Goal: Transaction & Acquisition: Purchase product/service

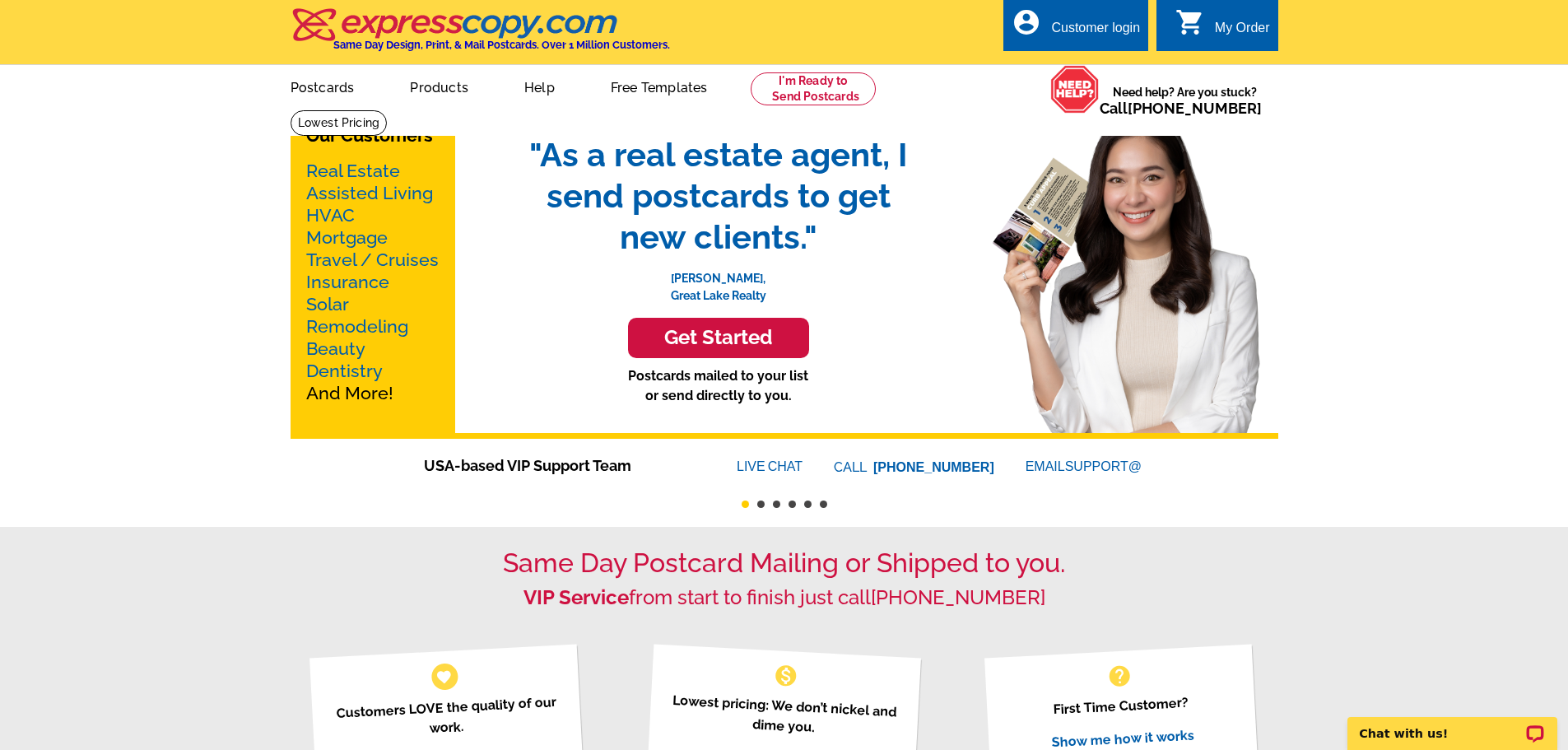
click at [373, 168] on link "Real Estate" at bounding box center [353, 171] width 93 height 21
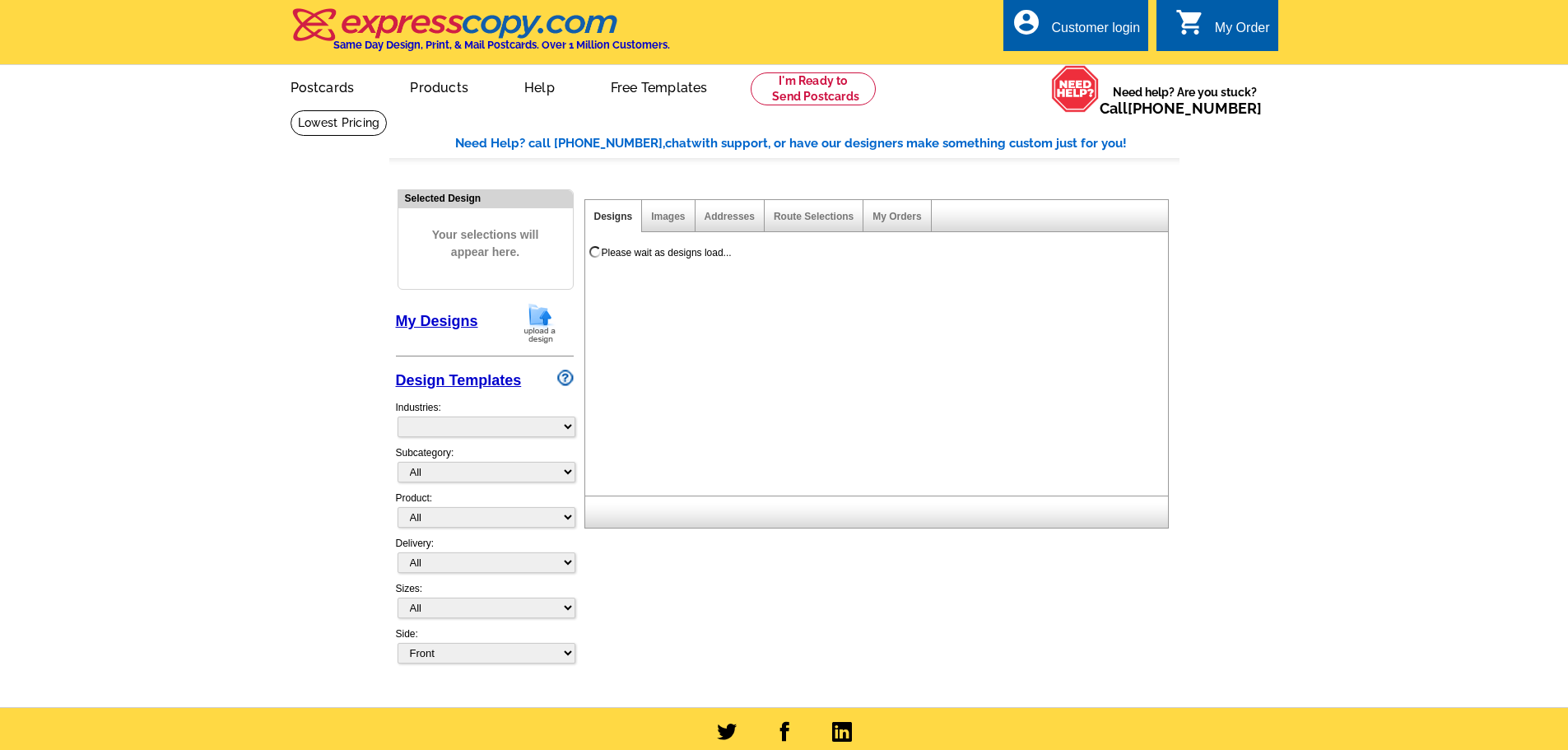
select select "785"
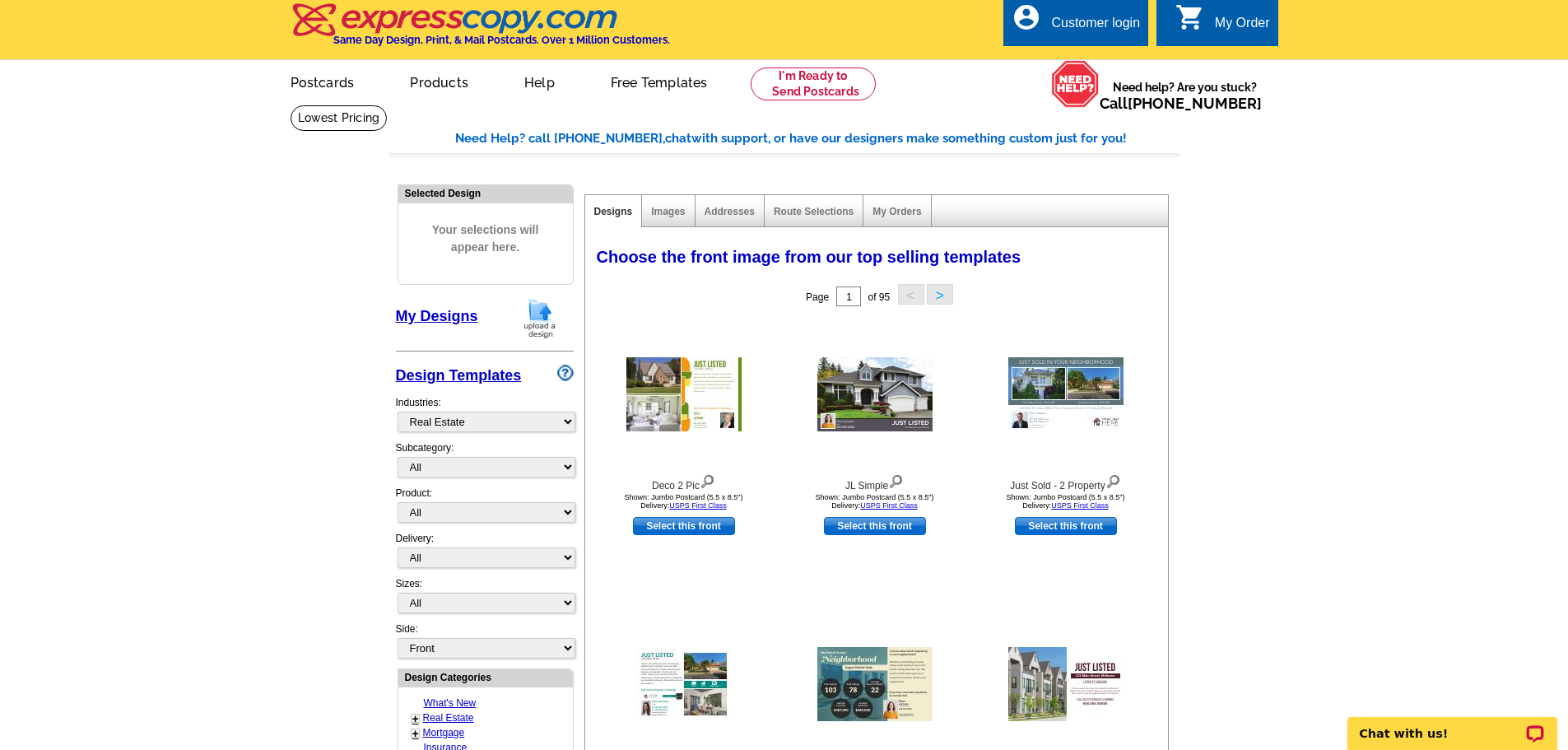
scroll to position [165, 0]
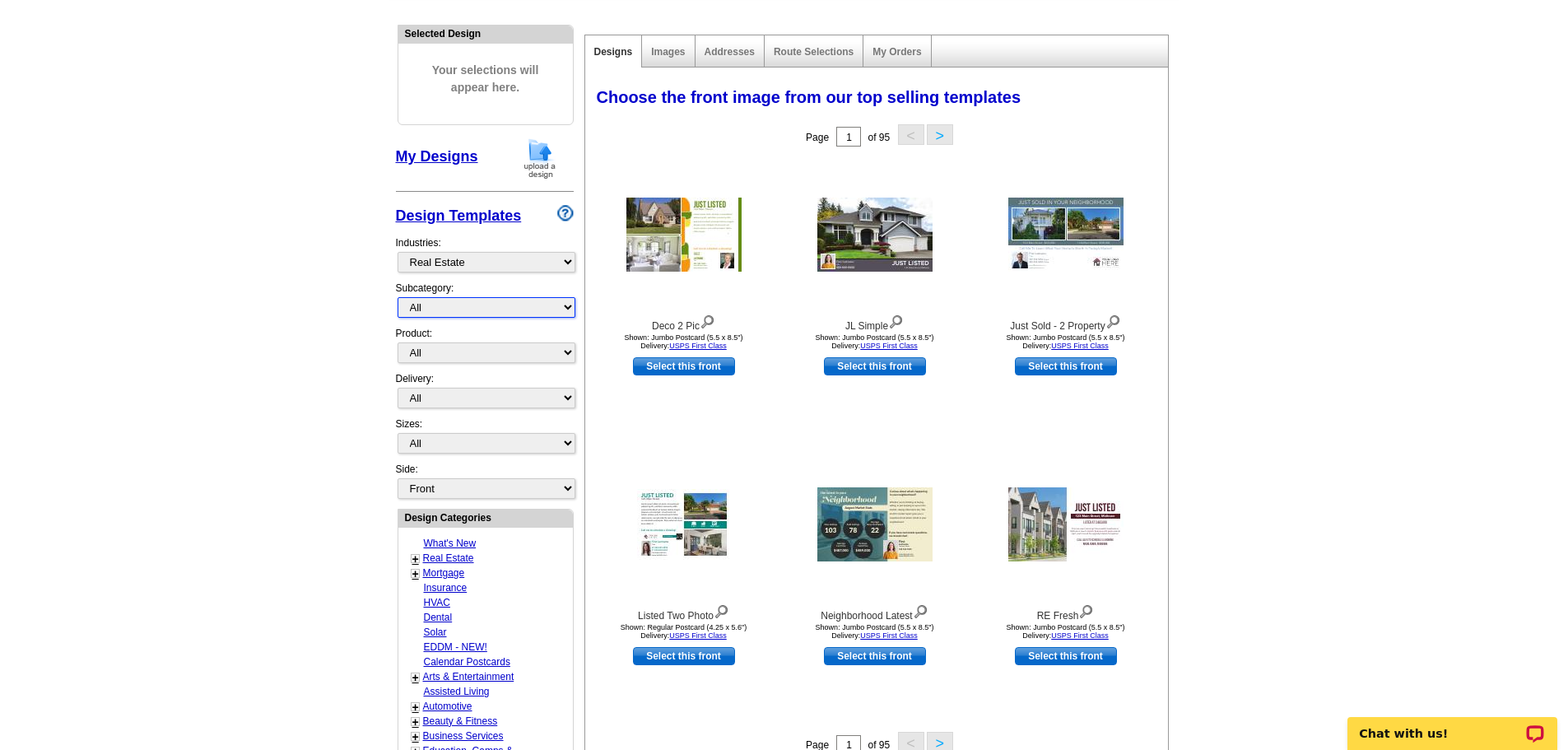
click at [569, 311] on select "All RE/MAX® Referrals Keller Williams® Berkshire Hathaway Home Services Century…" at bounding box center [486, 307] width 178 height 21
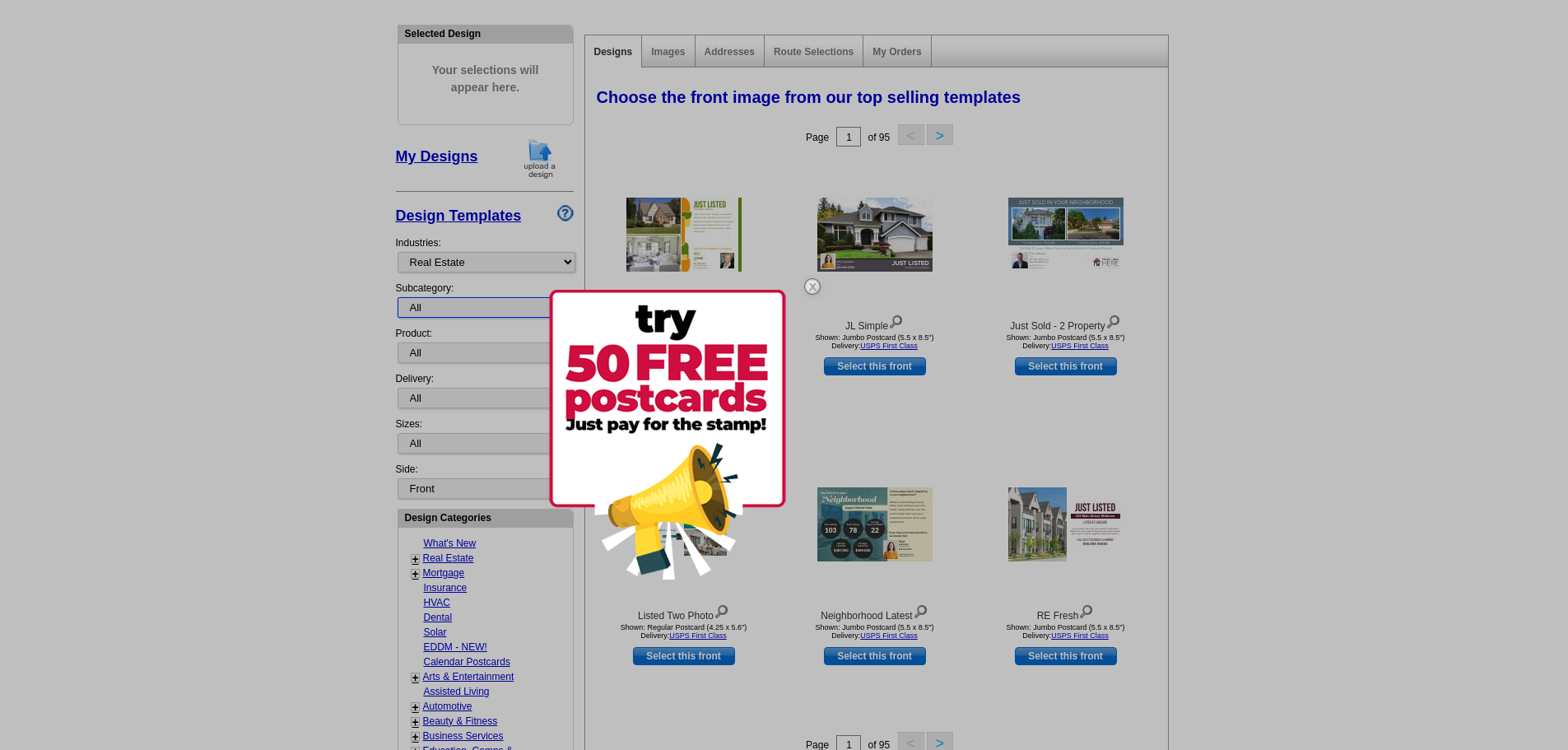
select select "1089"
click at [397, 298] on select "All RE/MAX® Referrals Keller Williams® Berkshire Hathaway Home Services Century…" at bounding box center [486, 307] width 178 height 21
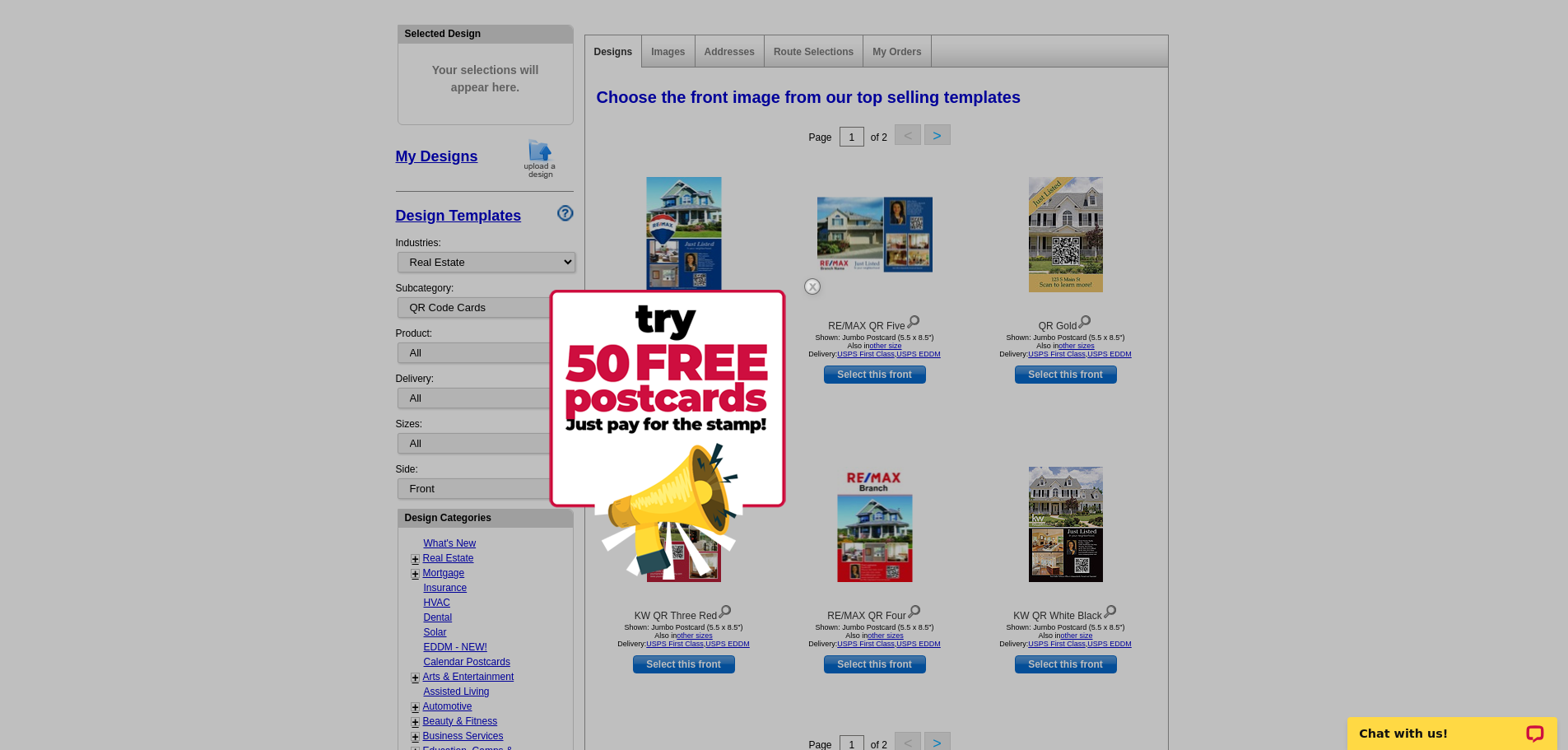
click at [809, 285] on img at bounding box center [813, 286] width 48 height 48
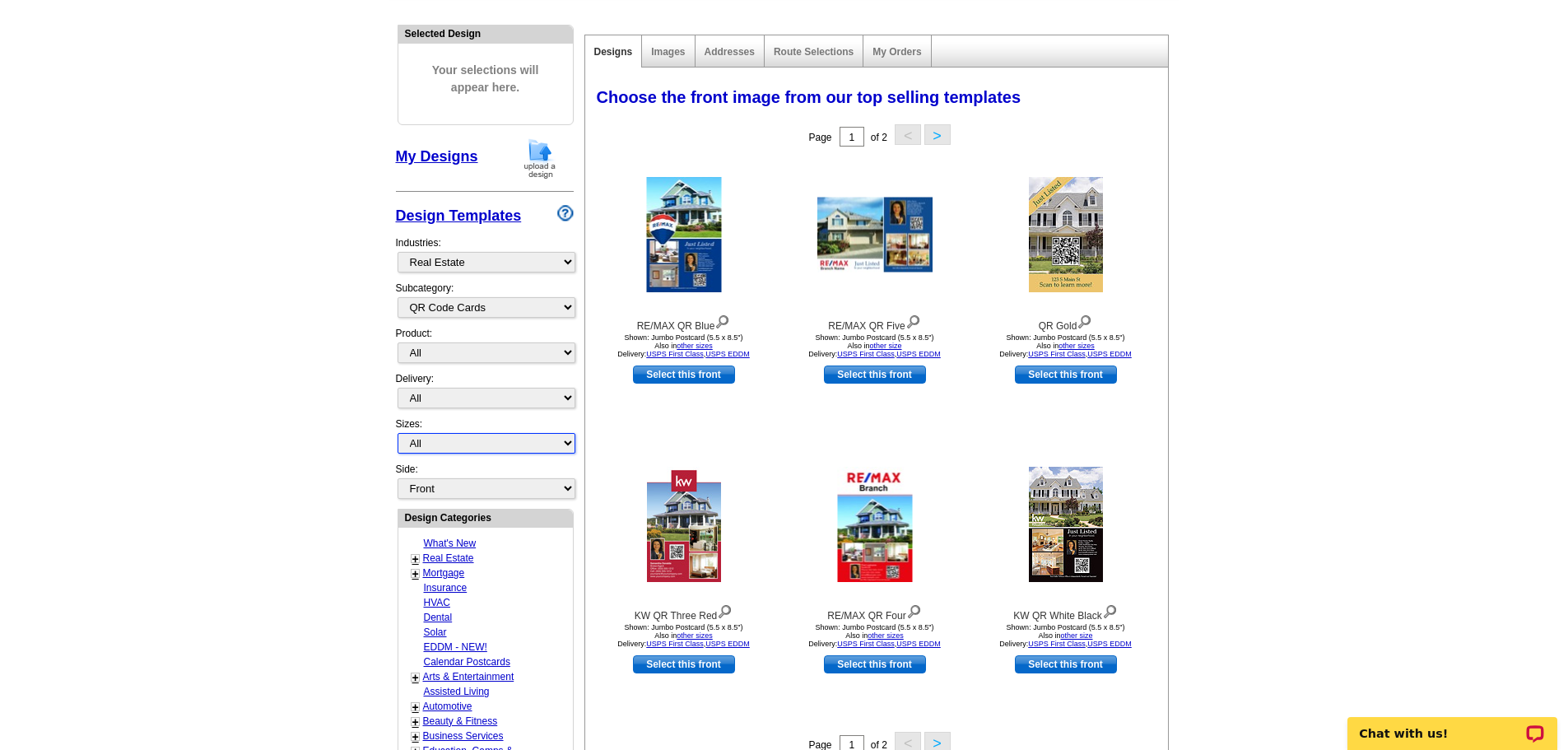
click at [563, 448] on select "All Jumbo Postcard (5.5" x 8.5") Regular Postcard (4.25" x 5.6") Panoramic Post…" at bounding box center [486, 443] width 178 height 21
select select "2"
click at [397, 434] on select "All Jumbo Postcard (5.5" x 8.5") Regular Postcard (4.25" x 5.6") Panoramic Post…" at bounding box center [486, 443] width 178 height 21
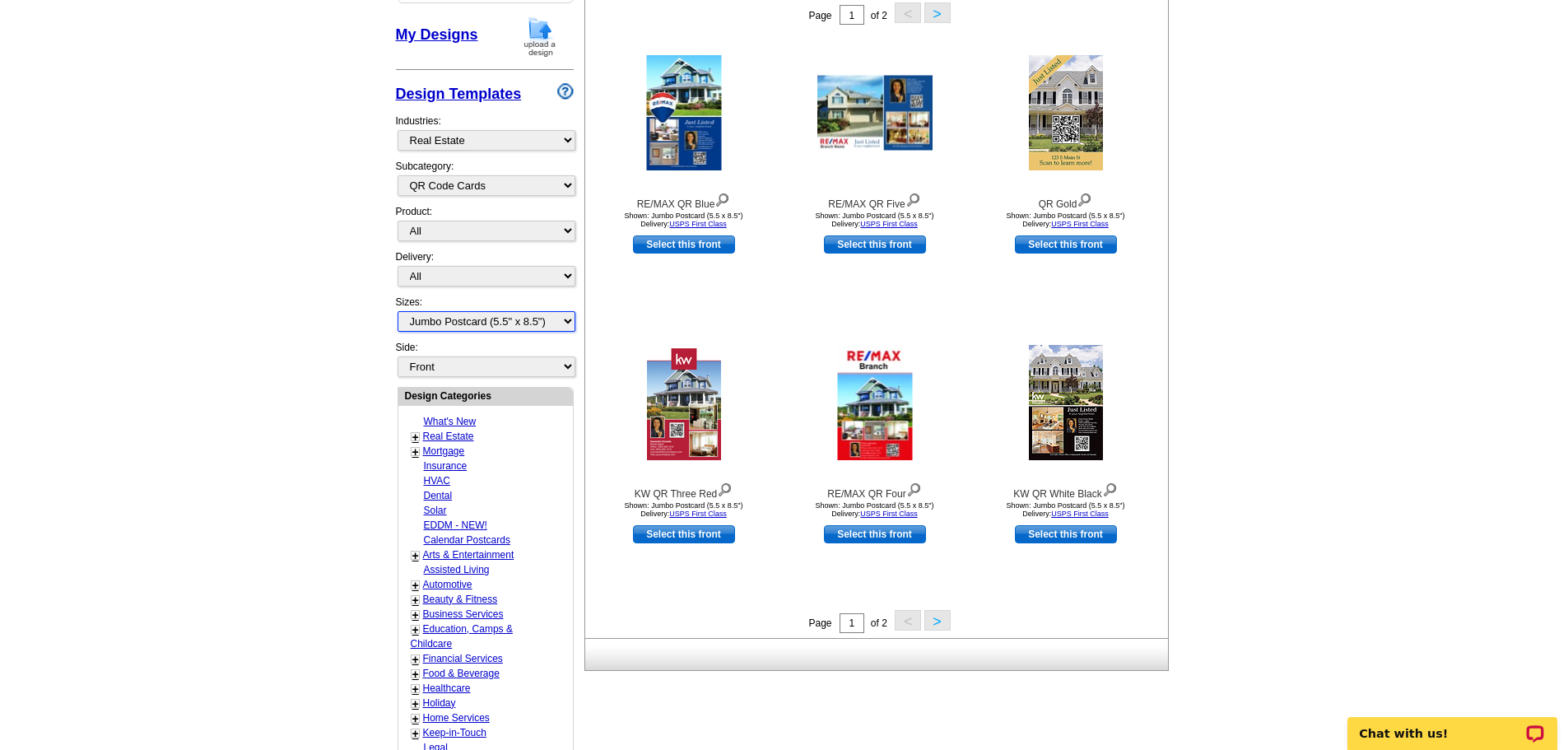
scroll to position [329, 0]
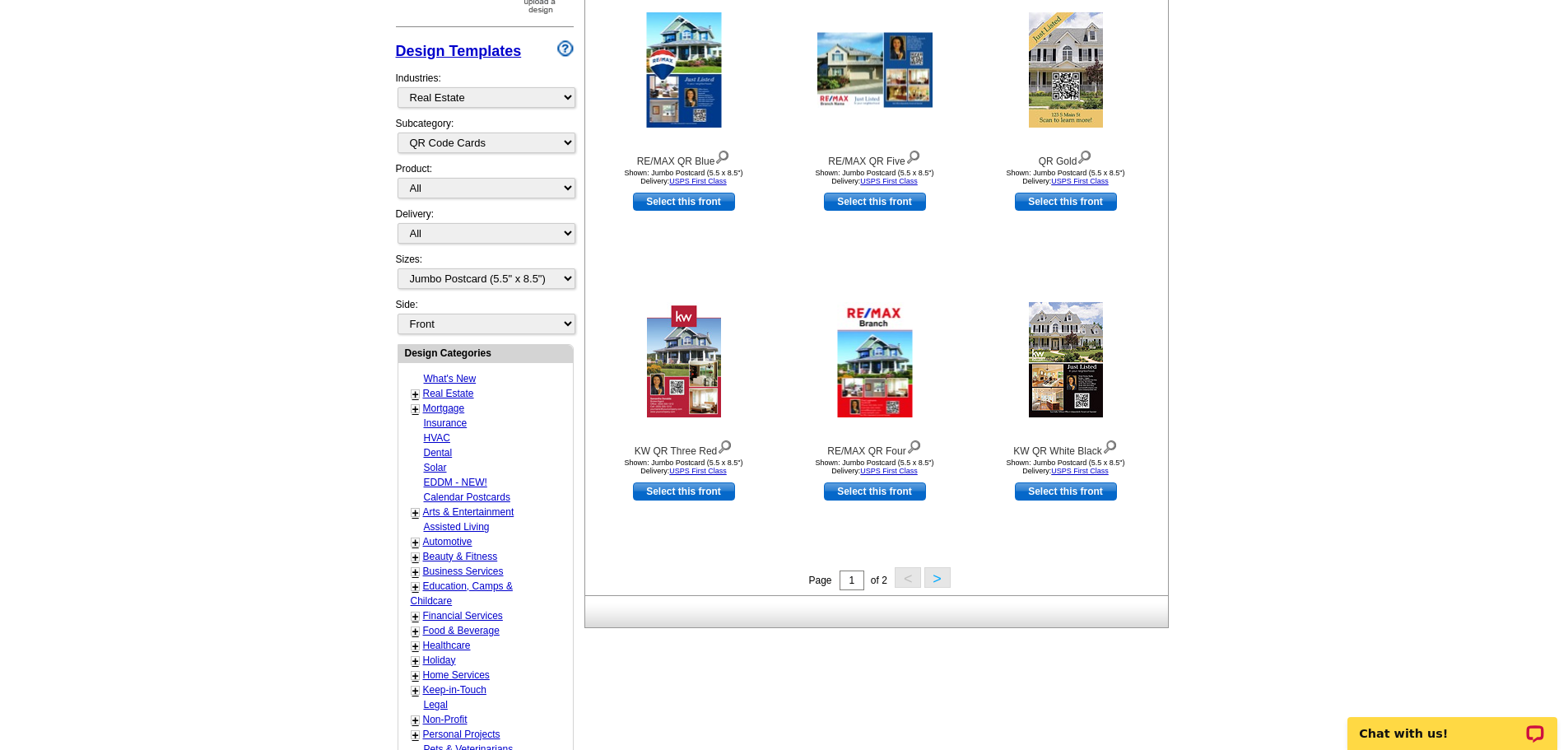
click at [937, 573] on button ">" at bounding box center [937, 577] width 27 height 21
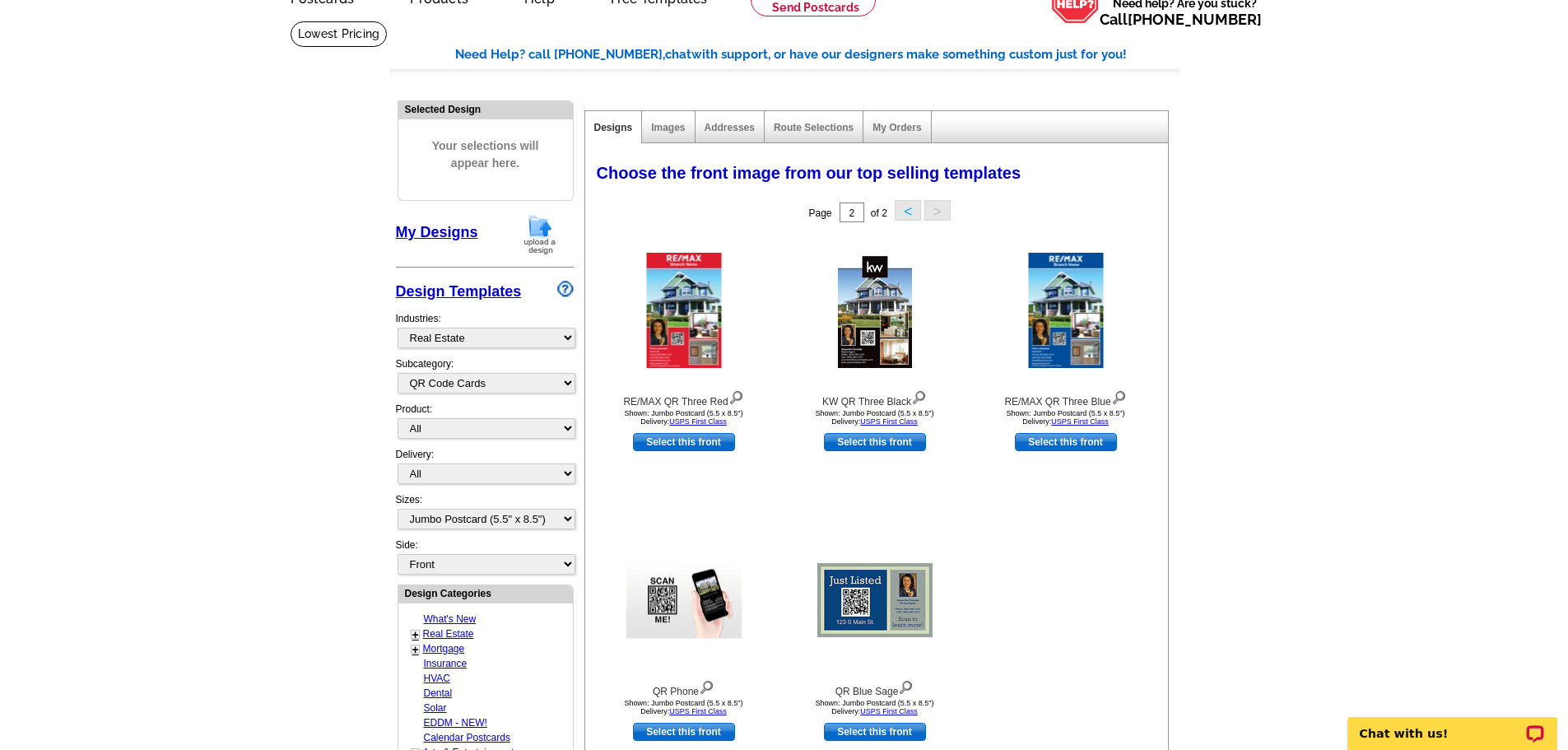
scroll to position [0, 0]
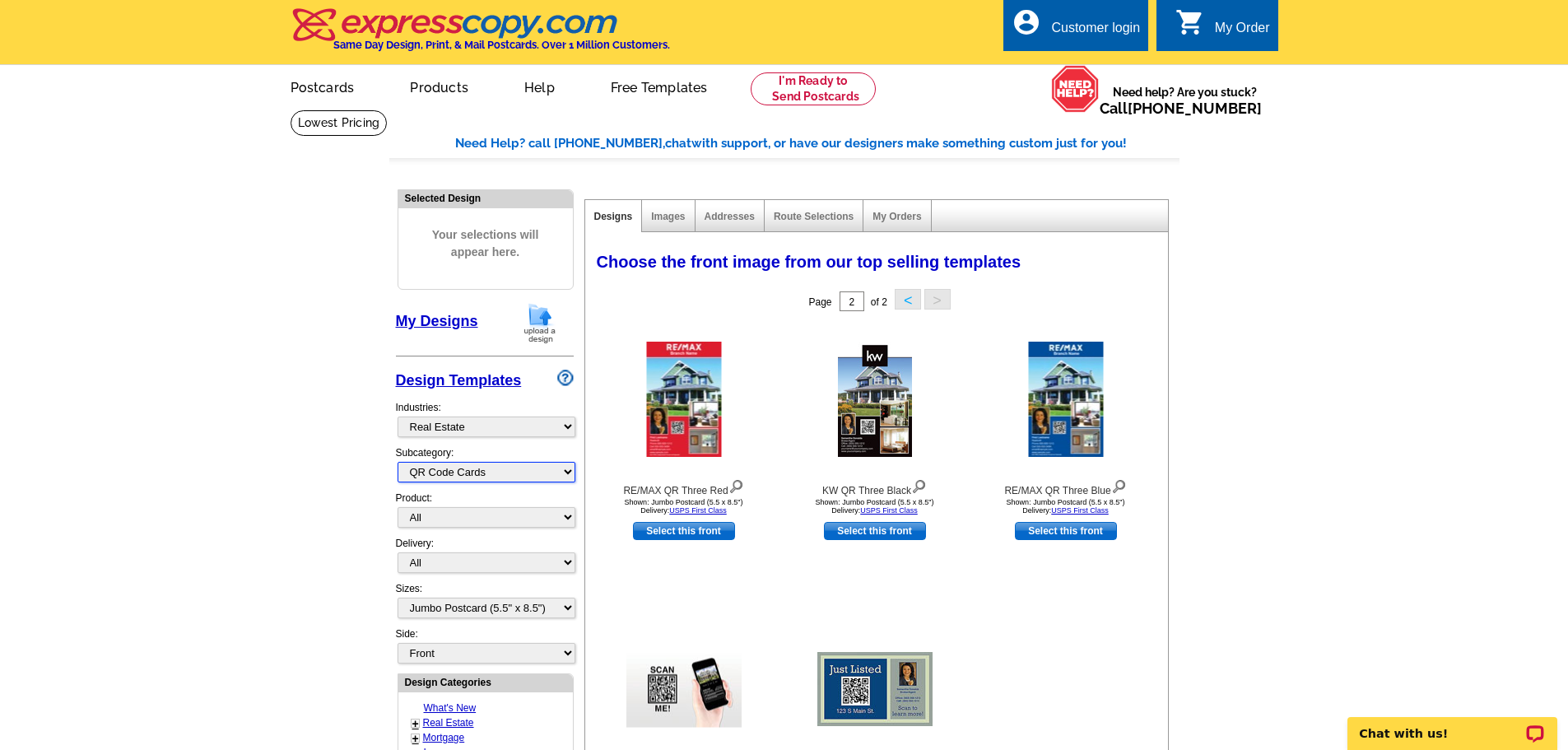
click at [563, 474] on select "All RE/MAX® Referrals Keller Williams® Berkshire Hathaway Home Services Century…" at bounding box center [486, 472] width 178 height 21
select select "791"
click at [397, 463] on select "All RE/MAX® Referrals Keller Williams® Berkshire Hathaway Home Services Century…" at bounding box center [486, 472] width 178 height 21
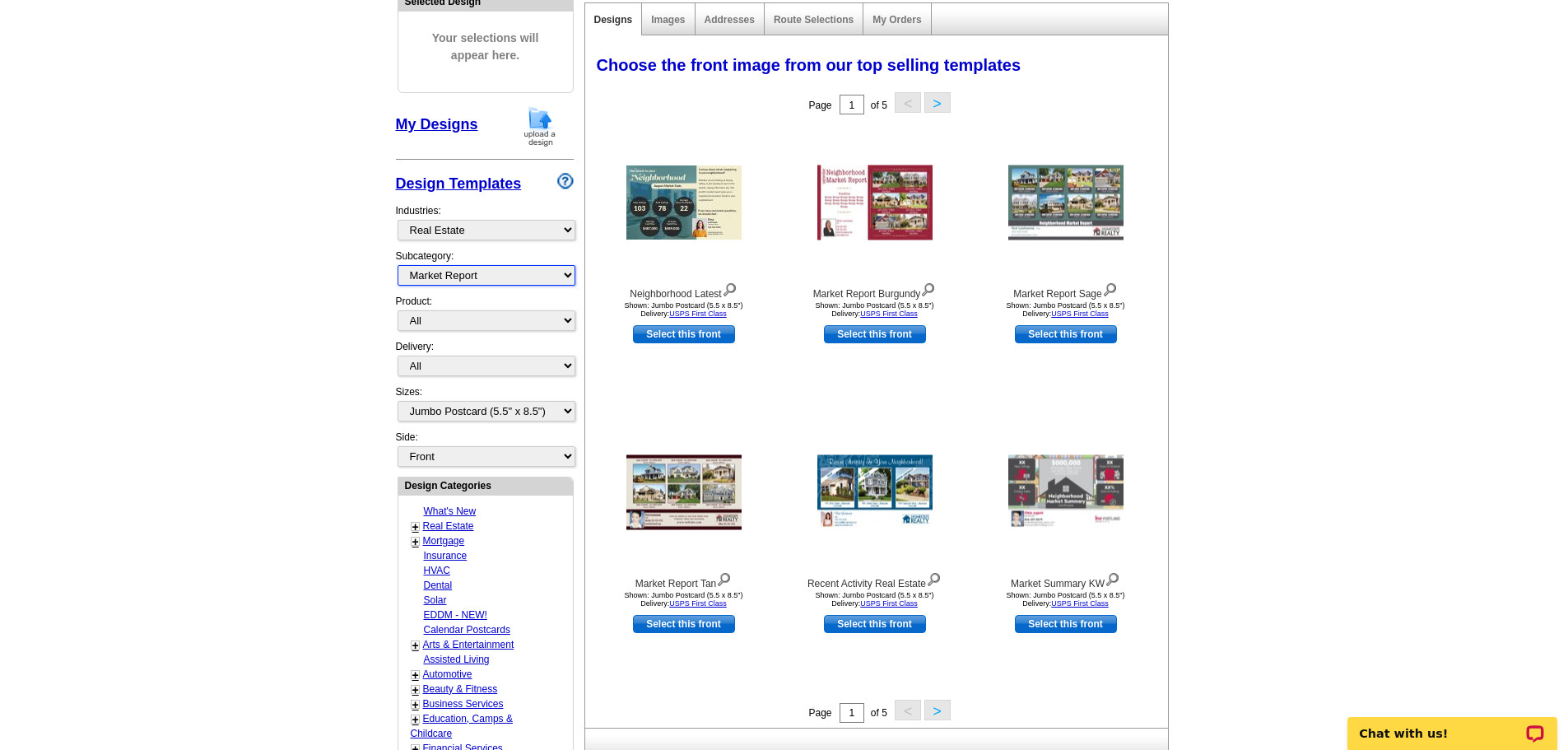
scroll to position [246, 0]
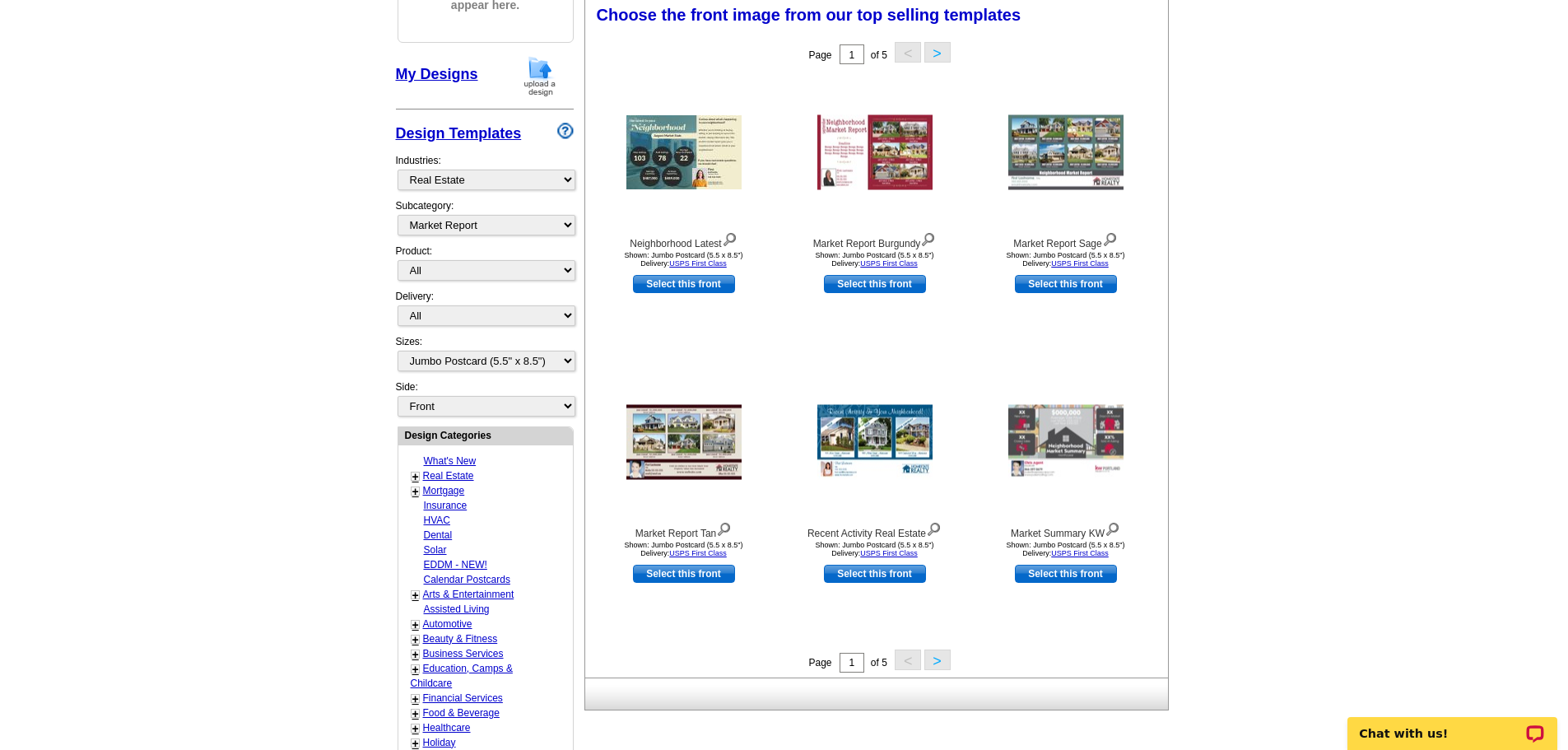
click at [937, 664] on button ">" at bounding box center [937, 660] width 27 height 21
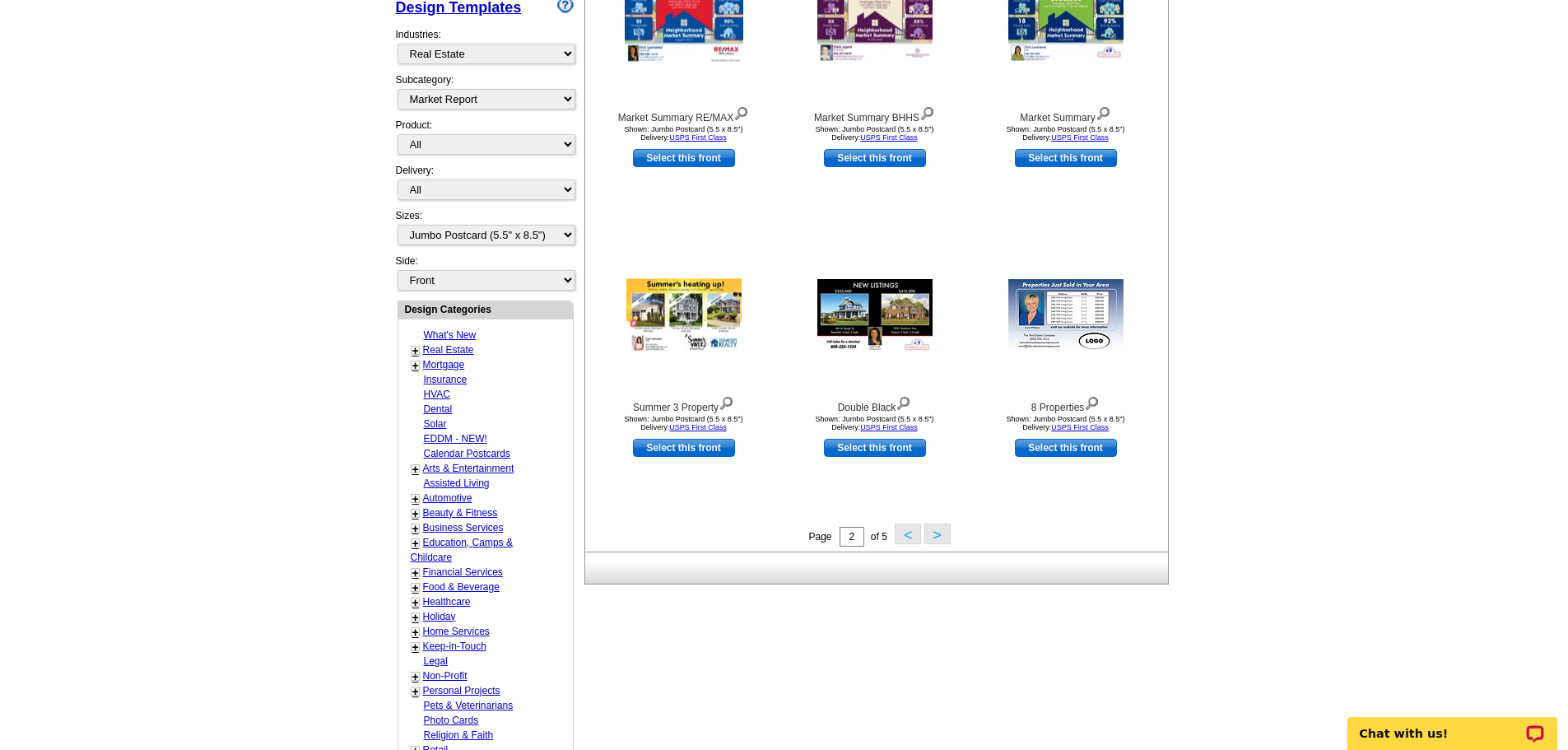
scroll to position [411, 0]
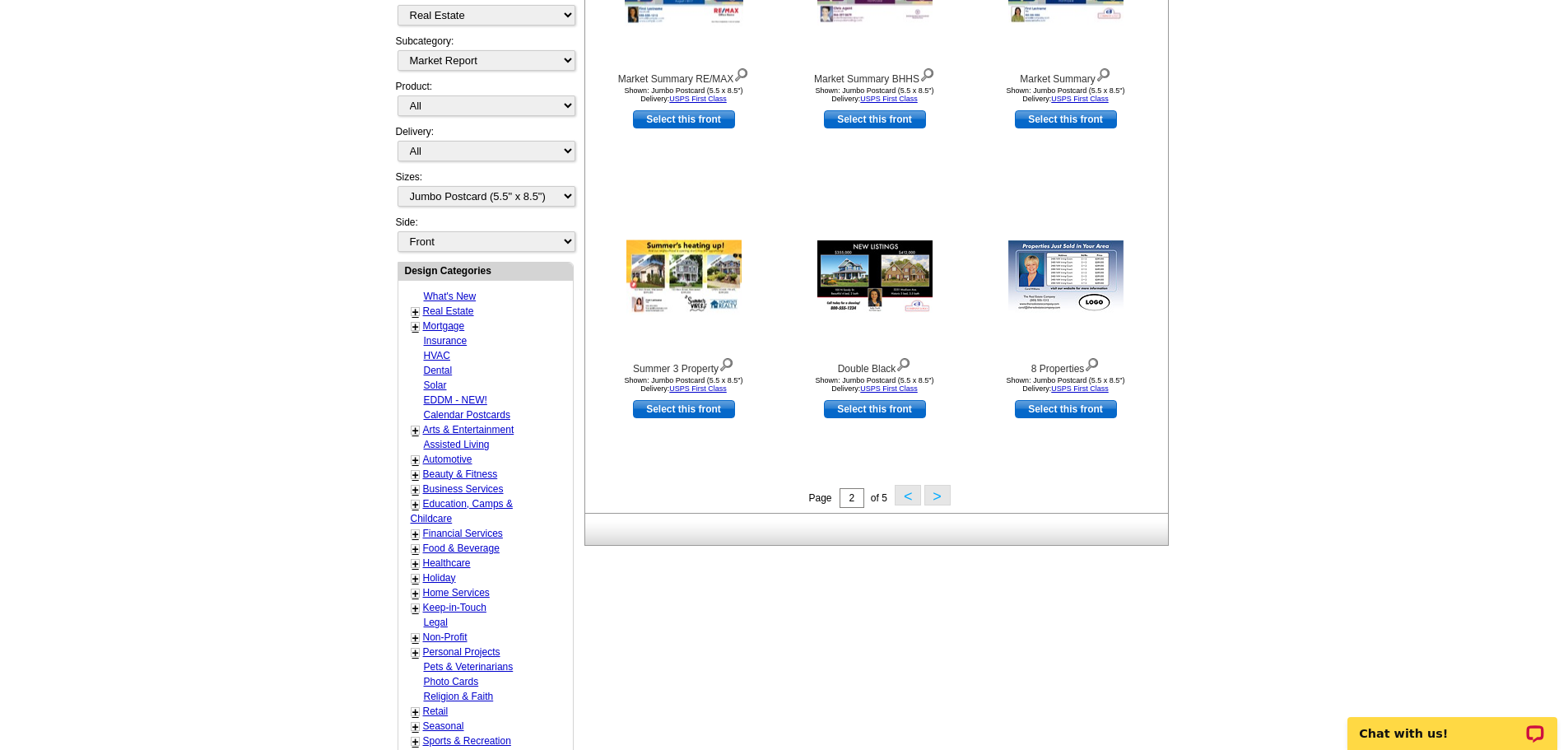
click at [941, 492] on button ">" at bounding box center [937, 495] width 27 height 21
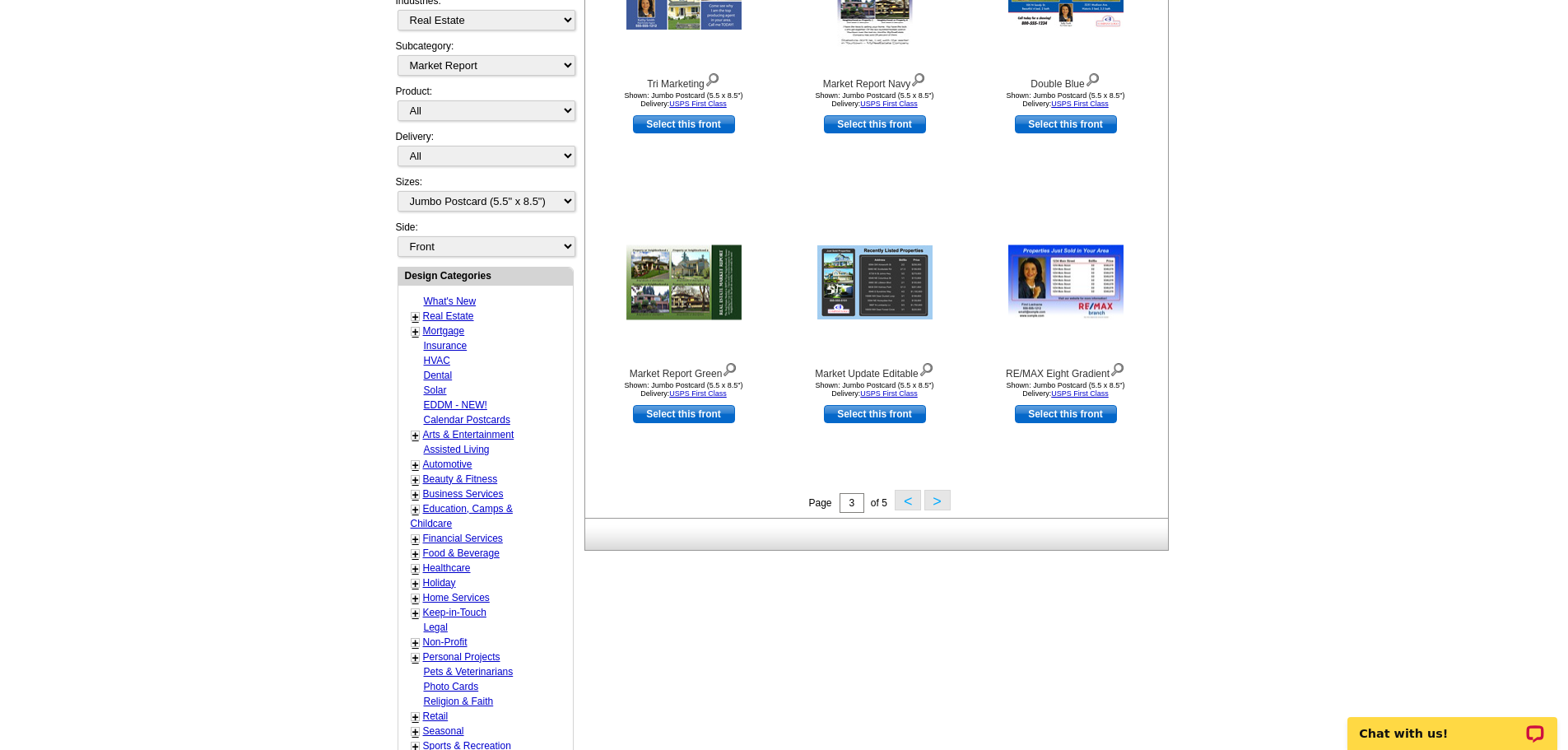
scroll to position [408, 0]
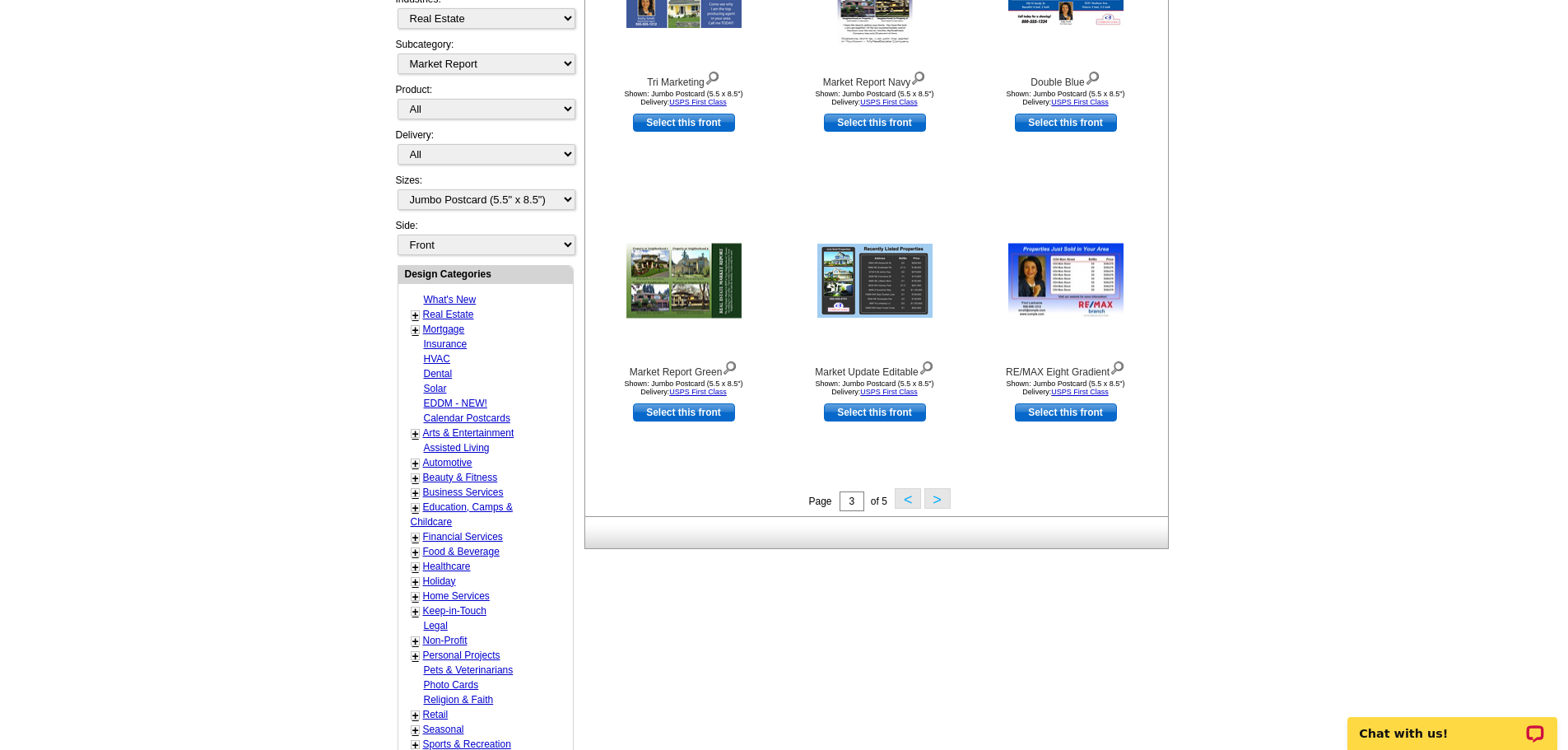
click at [934, 495] on button ">" at bounding box center [937, 498] width 27 height 21
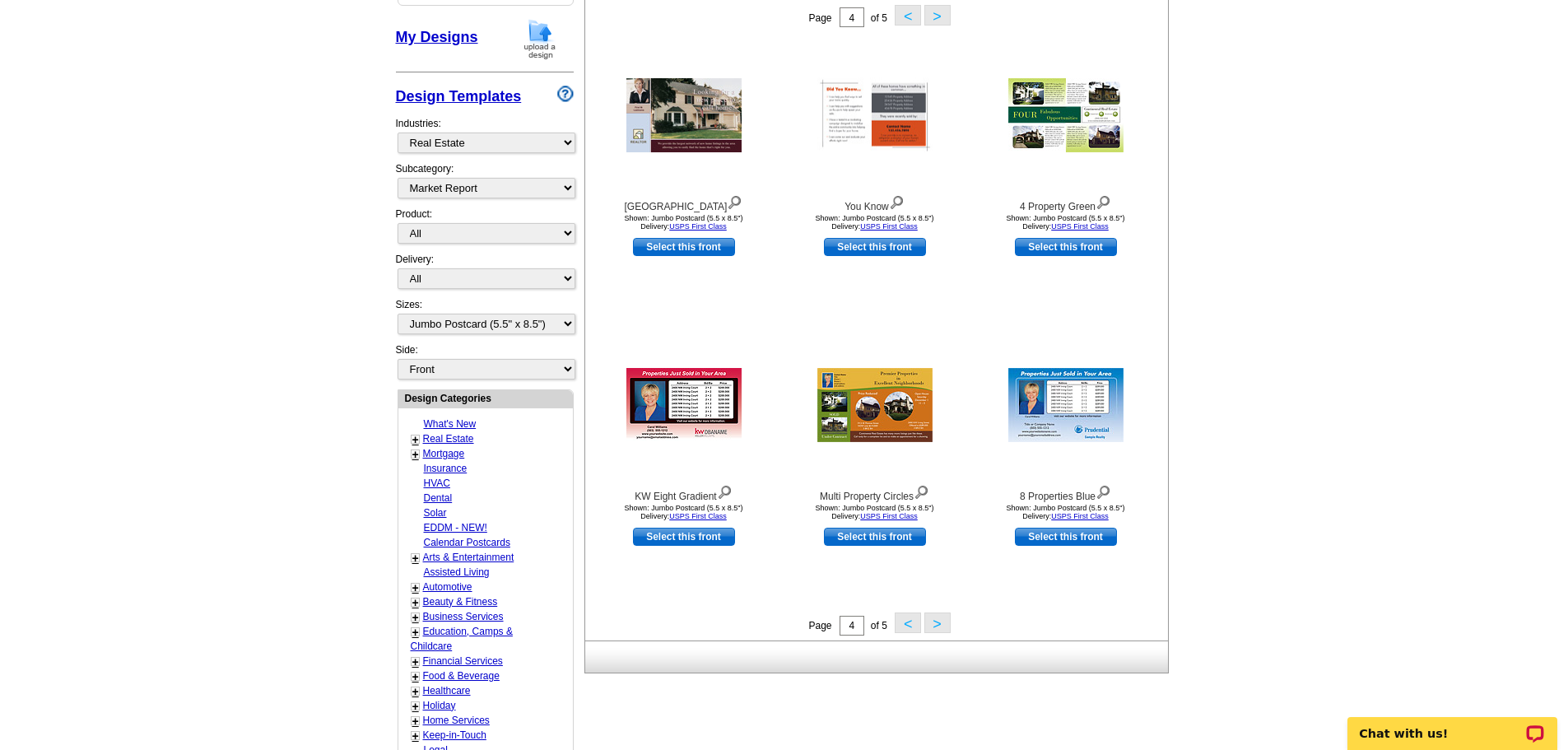
scroll to position [326, 0]
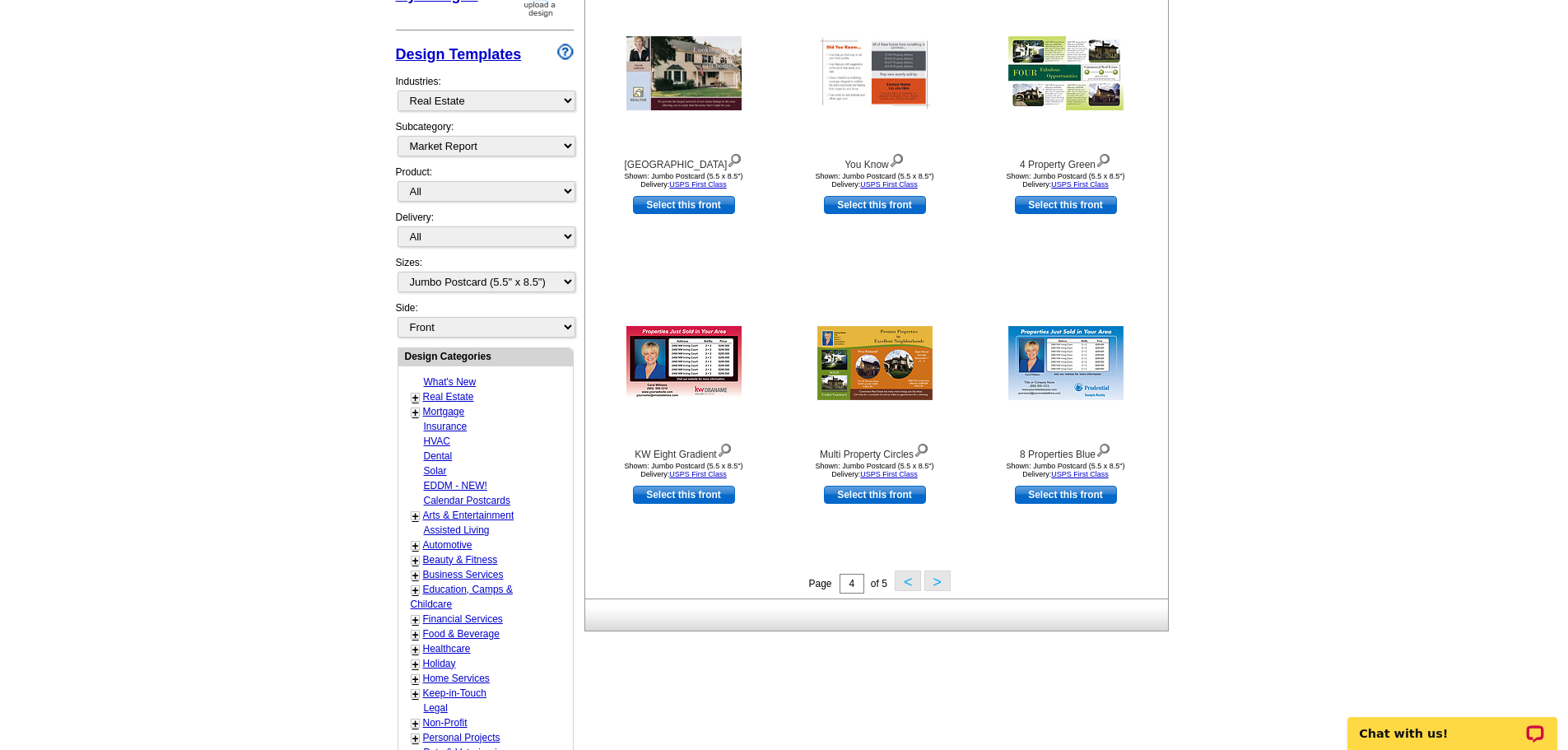
click at [941, 584] on button ">" at bounding box center [937, 580] width 27 height 21
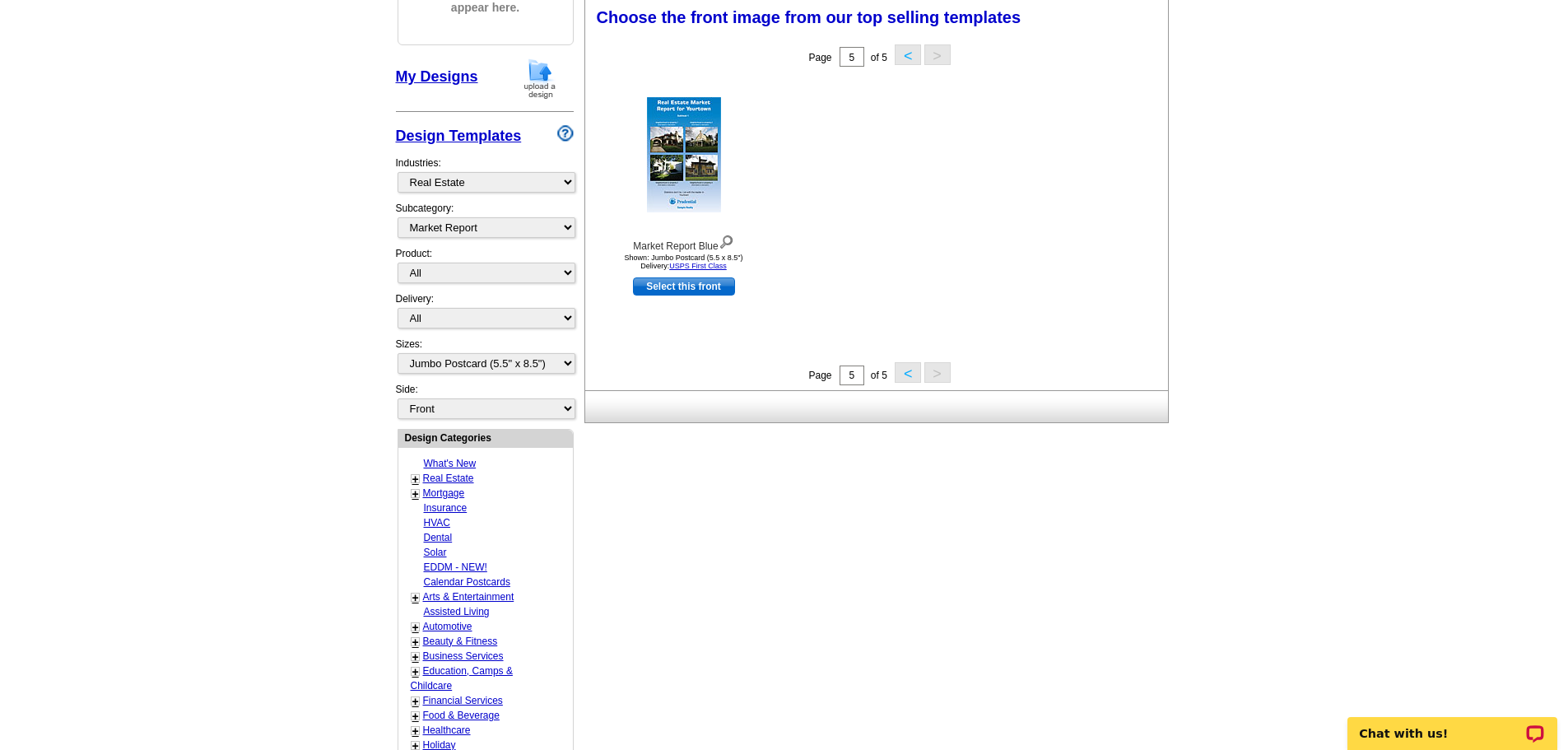
scroll to position [243, 0]
click at [912, 378] on button "<" at bounding box center [907, 373] width 27 height 21
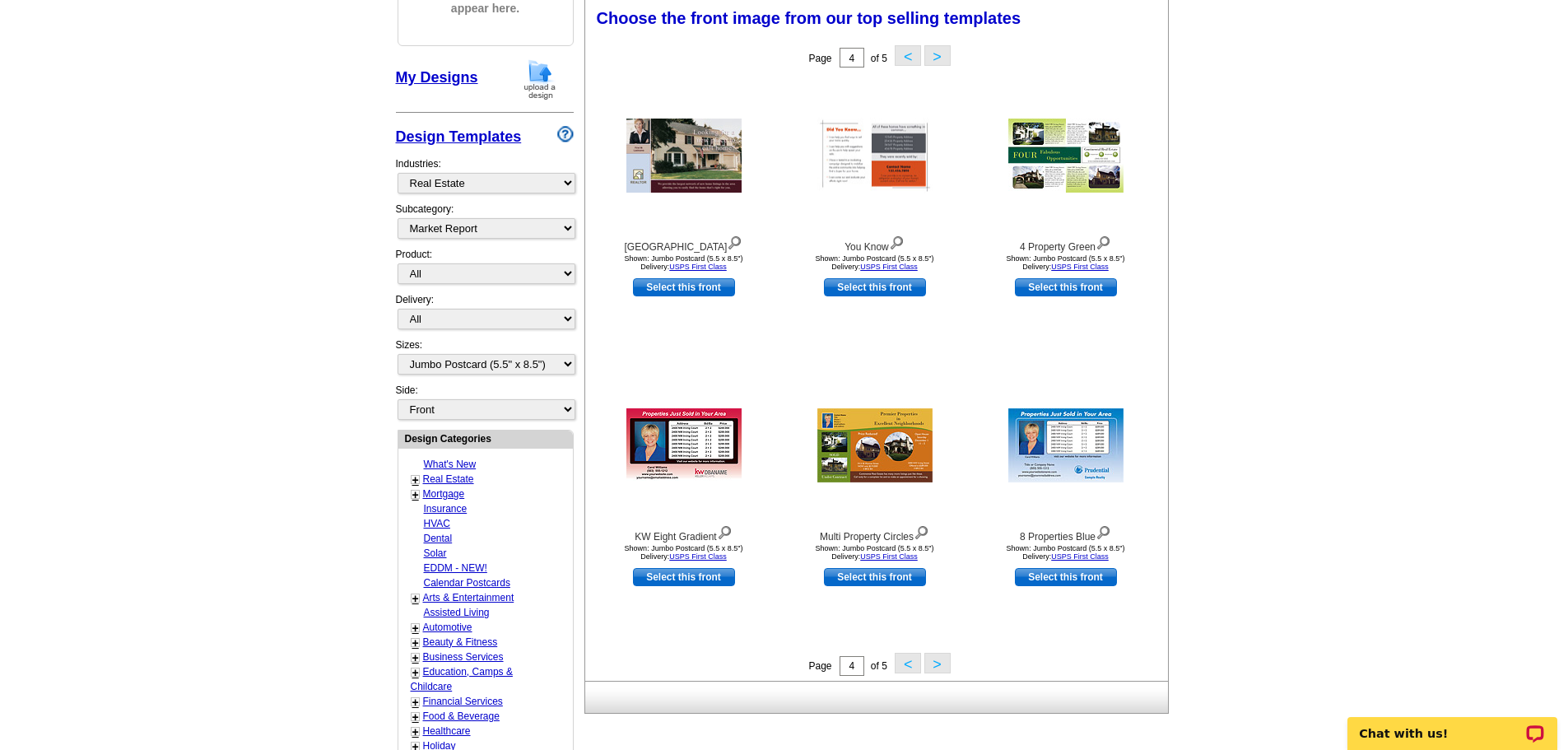
scroll to position [326, 0]
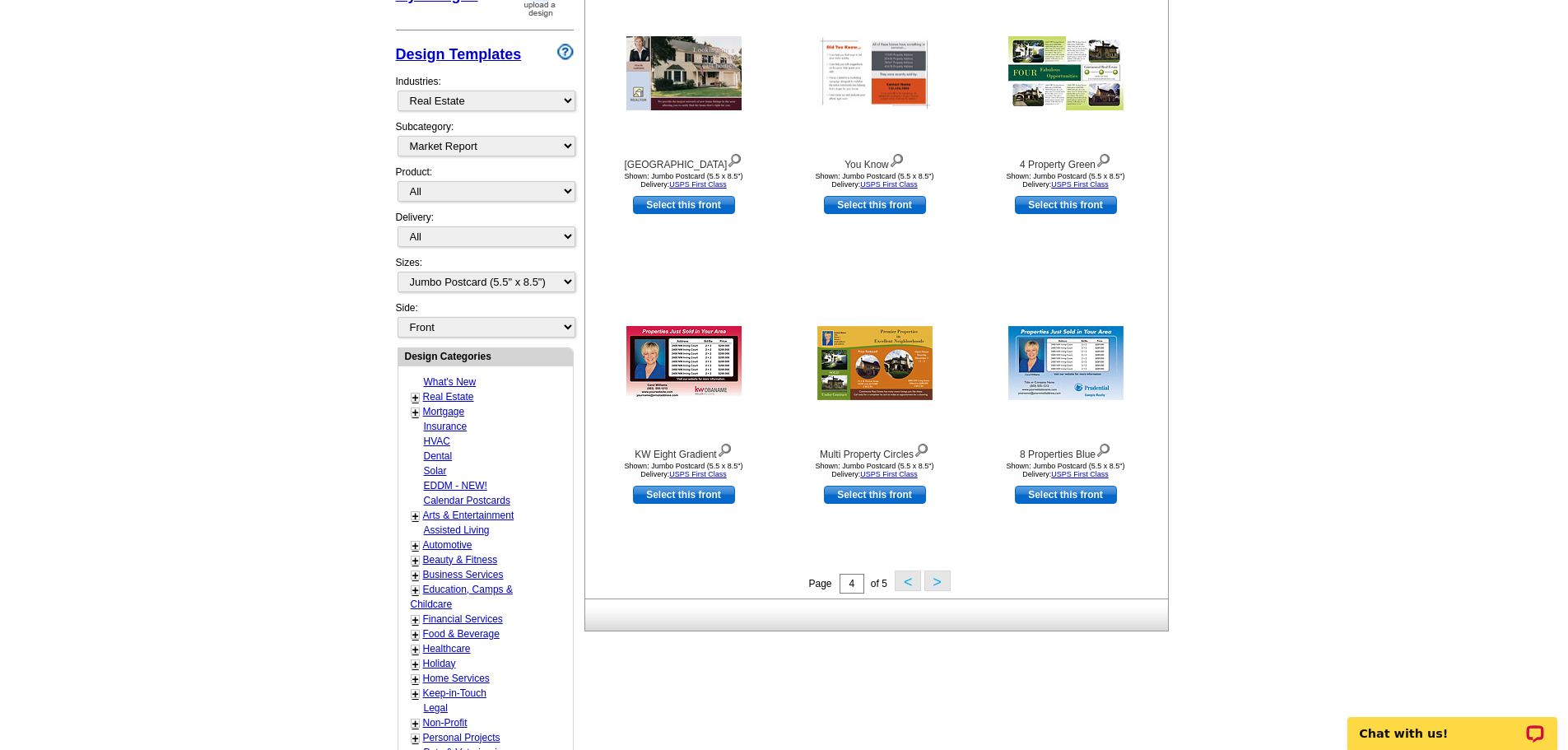
click at [909, 583] on button "<" at bounding box center [907, 580] width 27 height 21
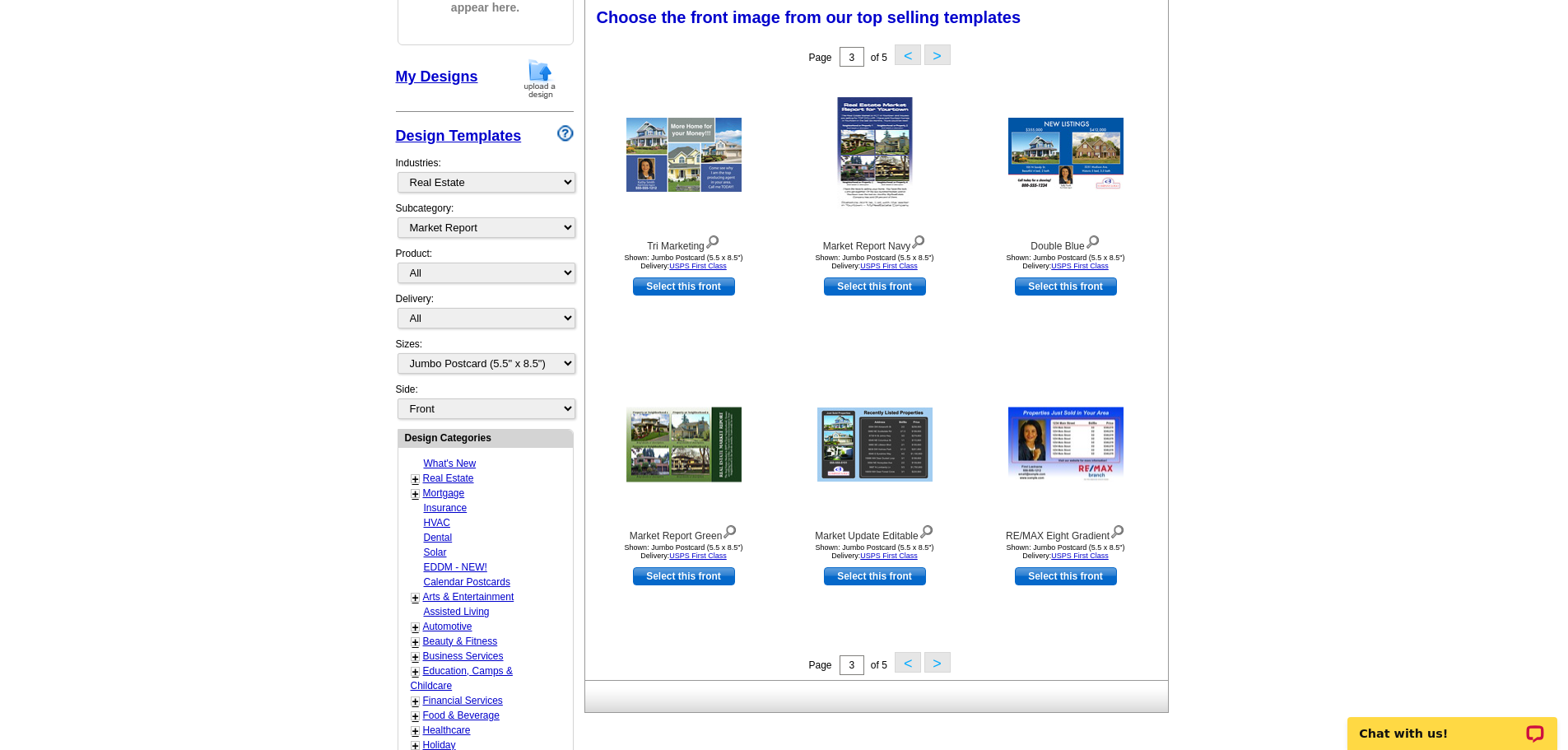
scroll to position [243, 0]
click at [904, 666] on button "<" at bounding box center [907, 663] width 27 height 21
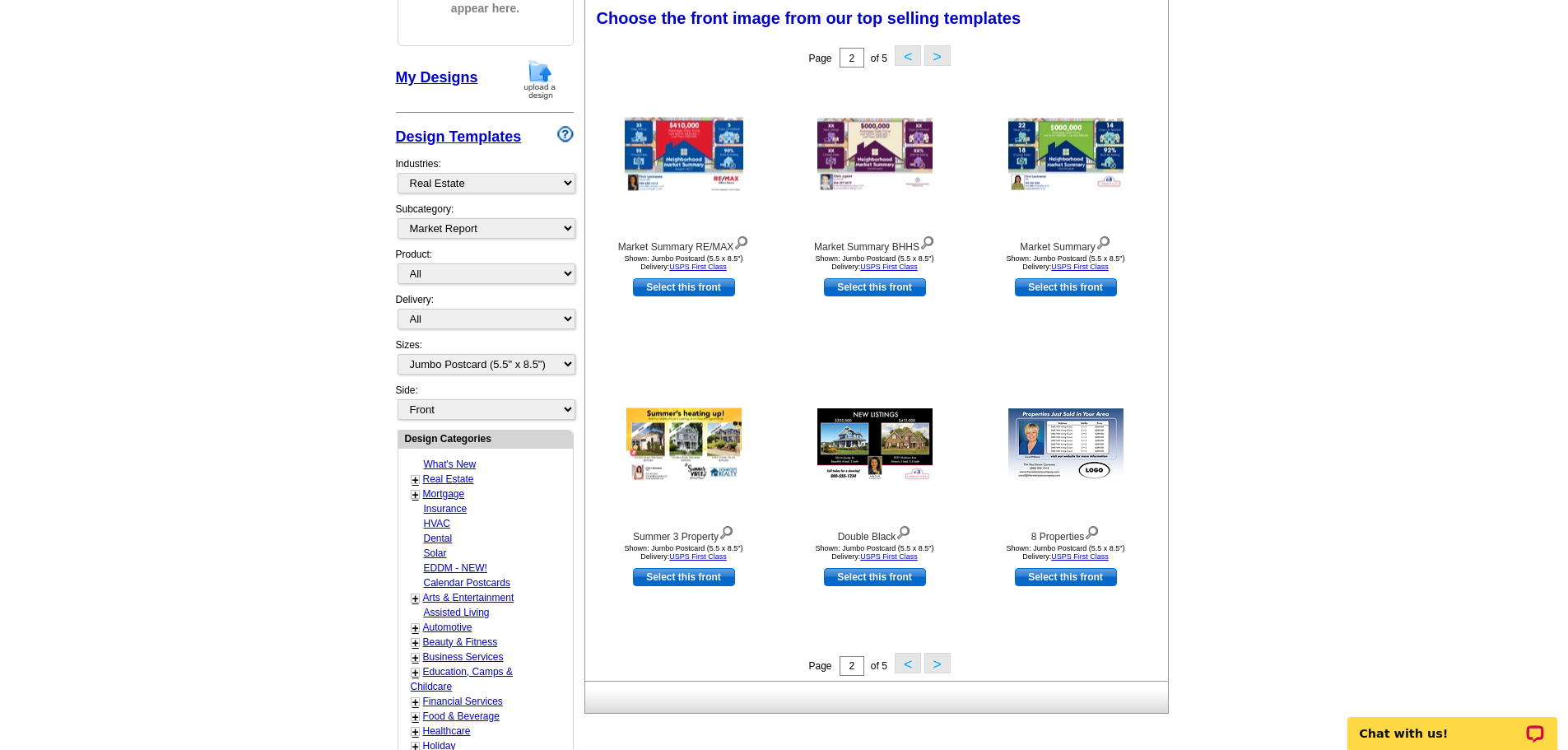
click at [908, 666] on button "<" at bounding box center [907, 663] width 27 height 21
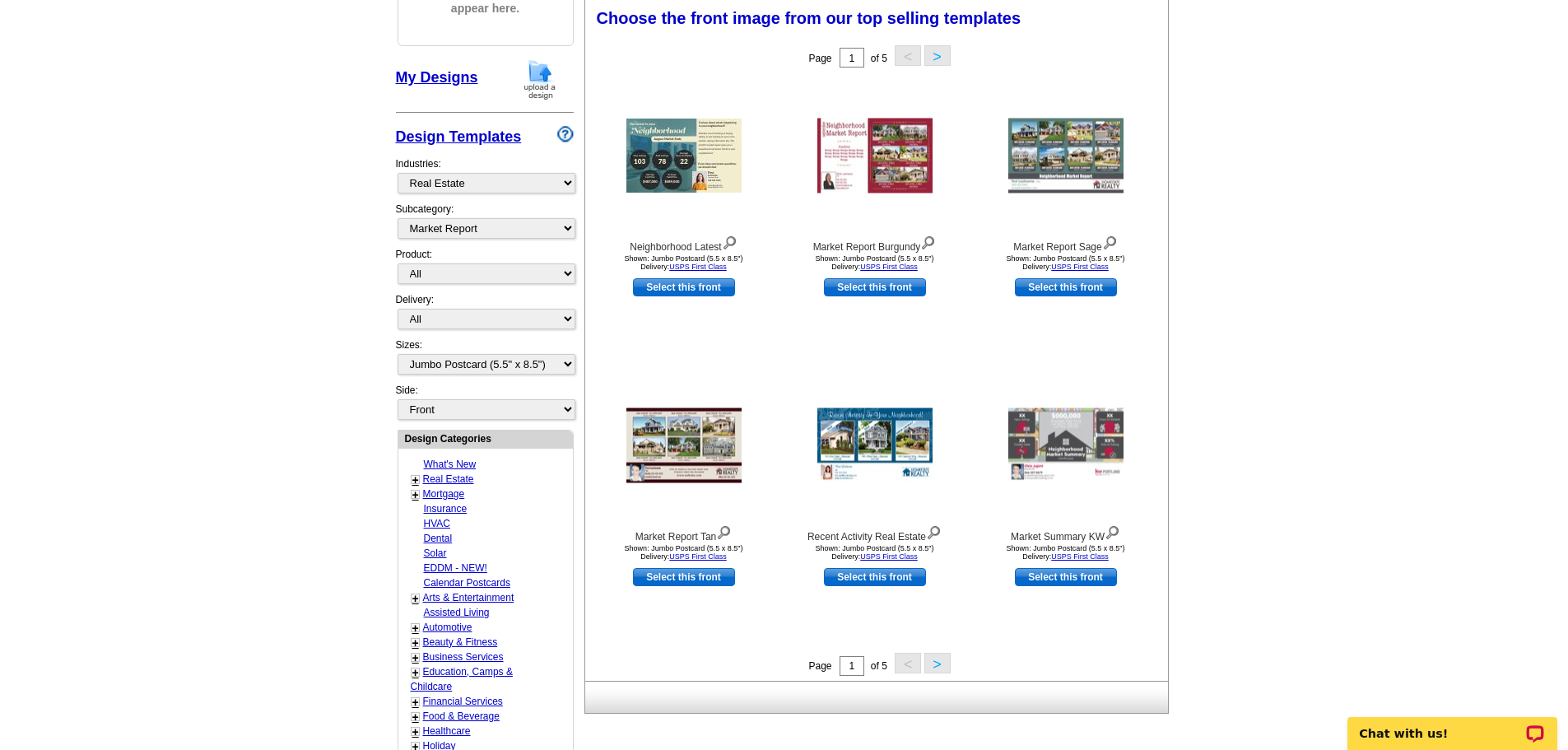
click at [674, 285] on link "Select this front" at bounding box center [684, 287] width 102 height 18
select select "back"
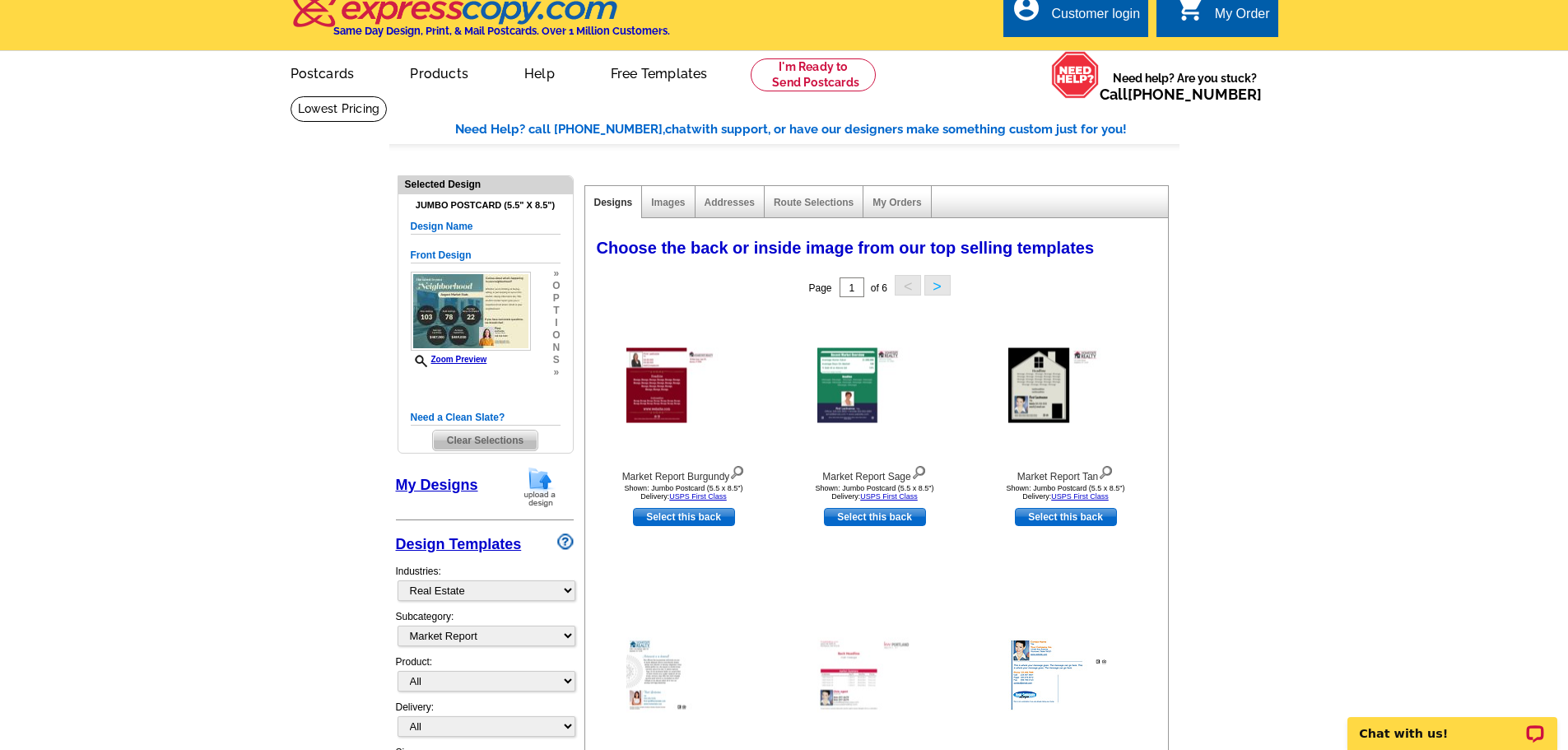
scroll to position [0, 0]
